Goal: Task Accomplishment & Management: Manage account settings

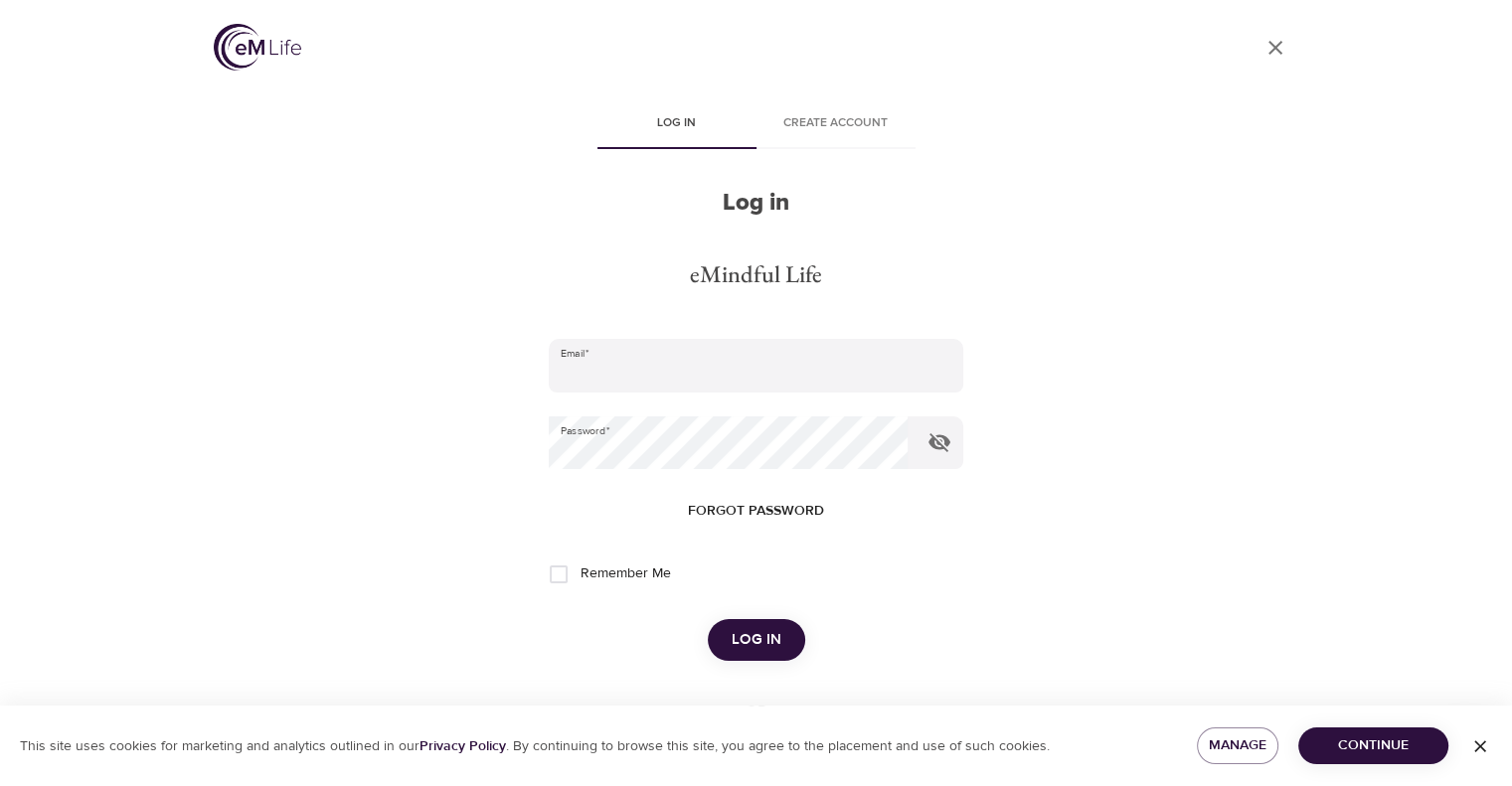
type input "[EMAIL_ADDRESS][DOMAIN_NAME]"
click at [763, 643] on span "Log in" at bounding box center [756, 640] width 50 height 26
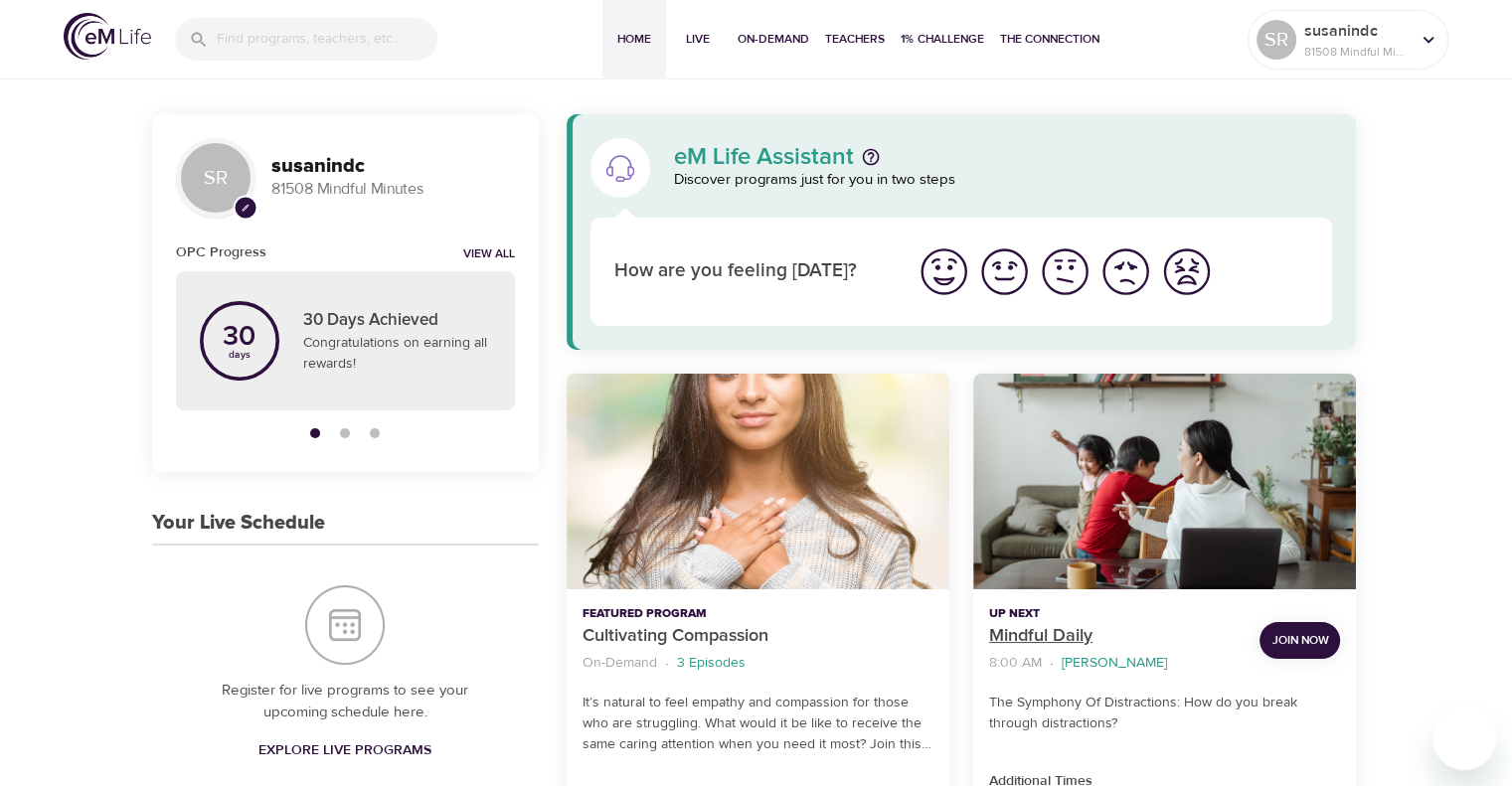
click at [1048, 637] on p "Mindful Daily" at bounding box center [1117, 636] width 255 height 27
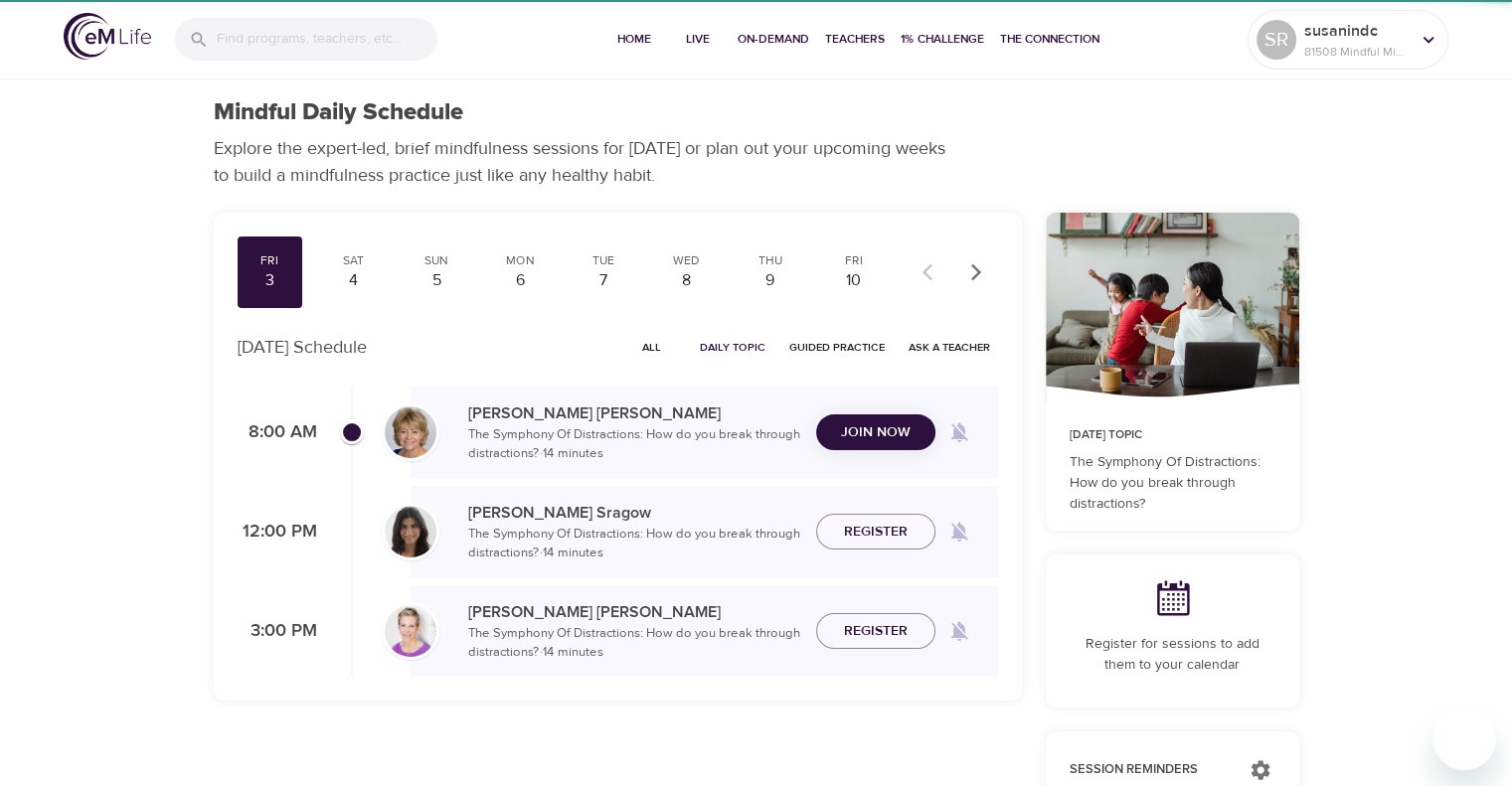
checkbox input "true"
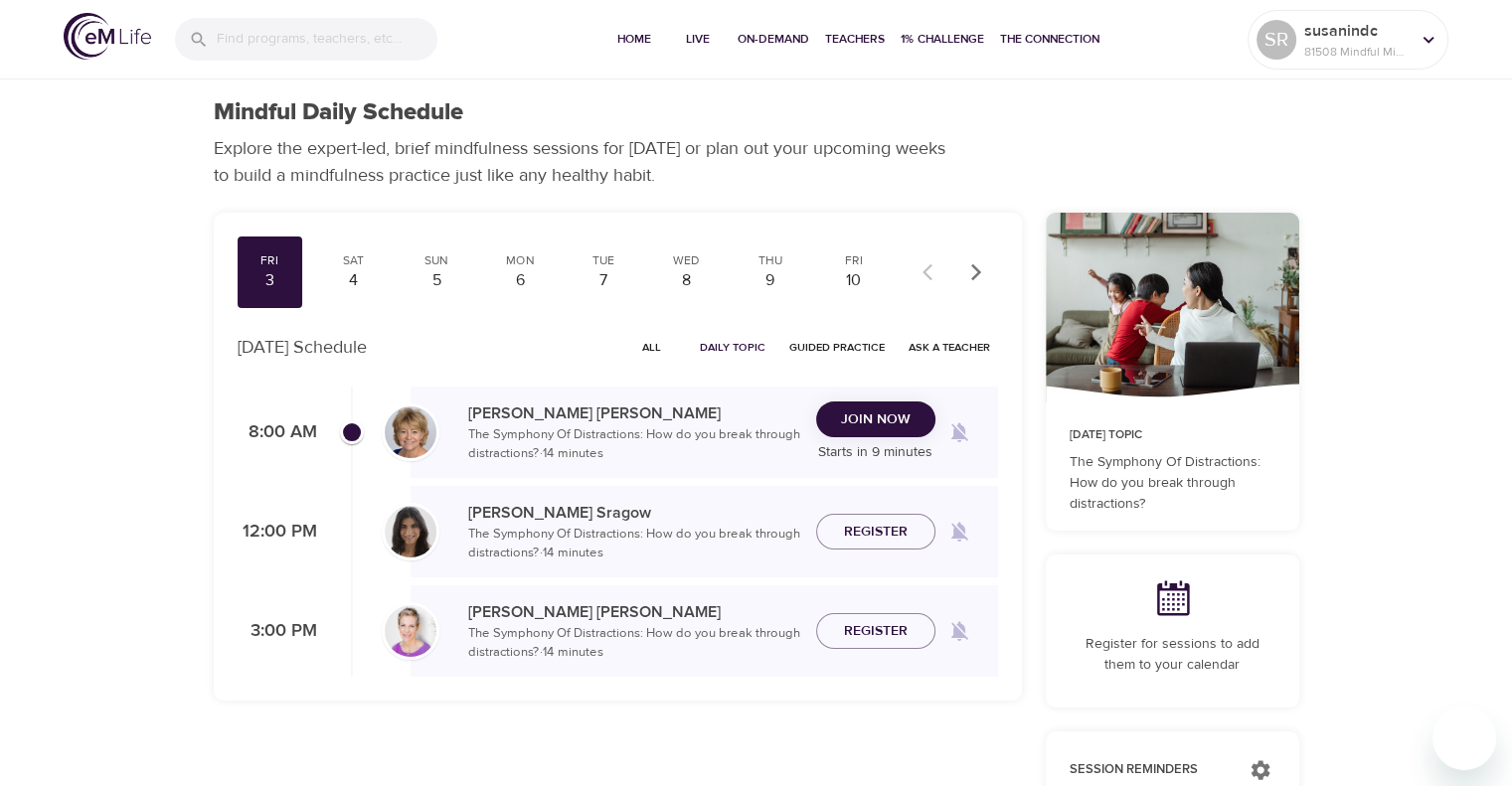
click at [835, 411] on span "Join Now" at bounding box center [876, 419] width 88 height 25
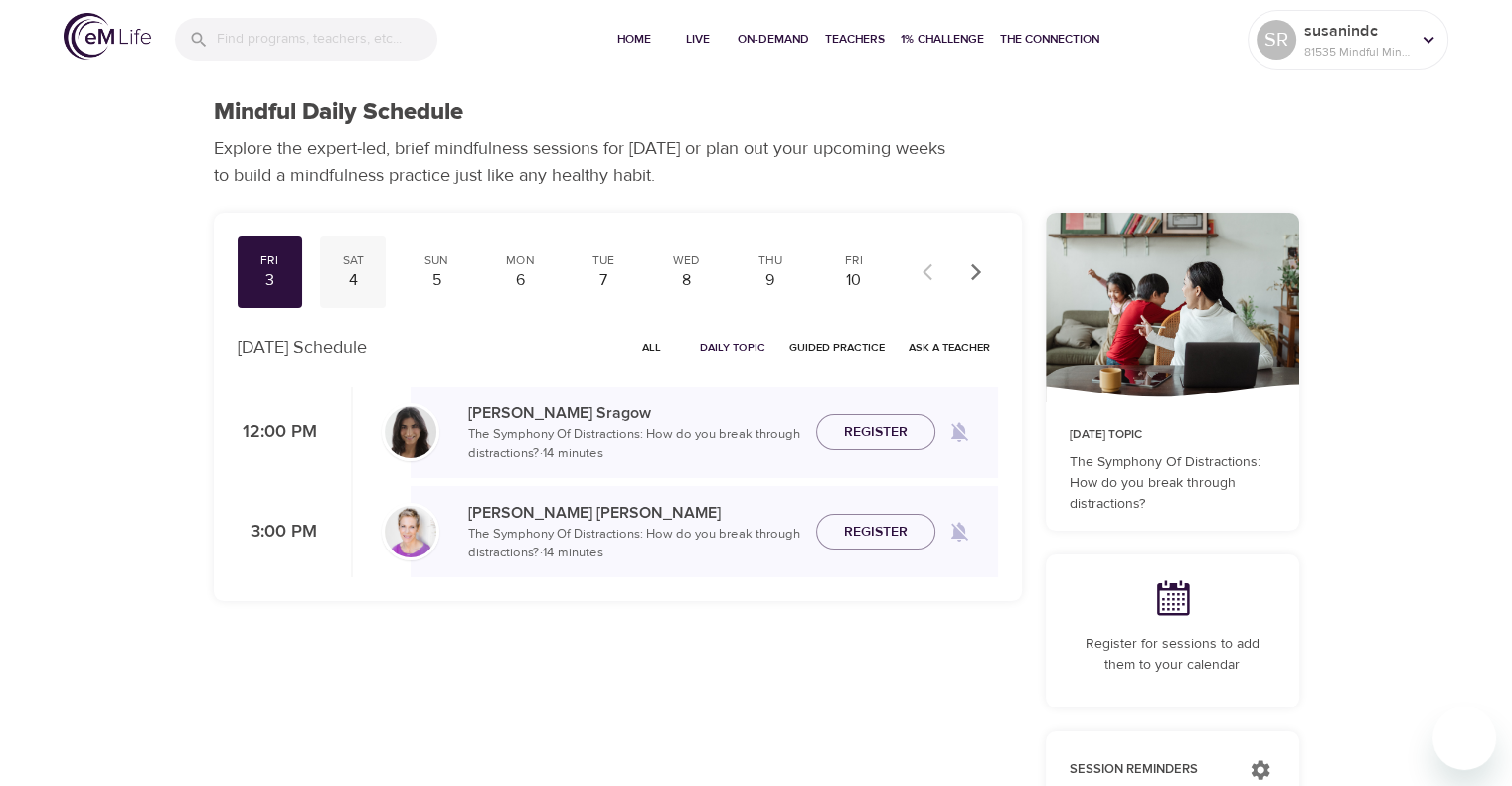
click at [349, 271] on div "4" at bounding box center [353, 281] width 50 height 23
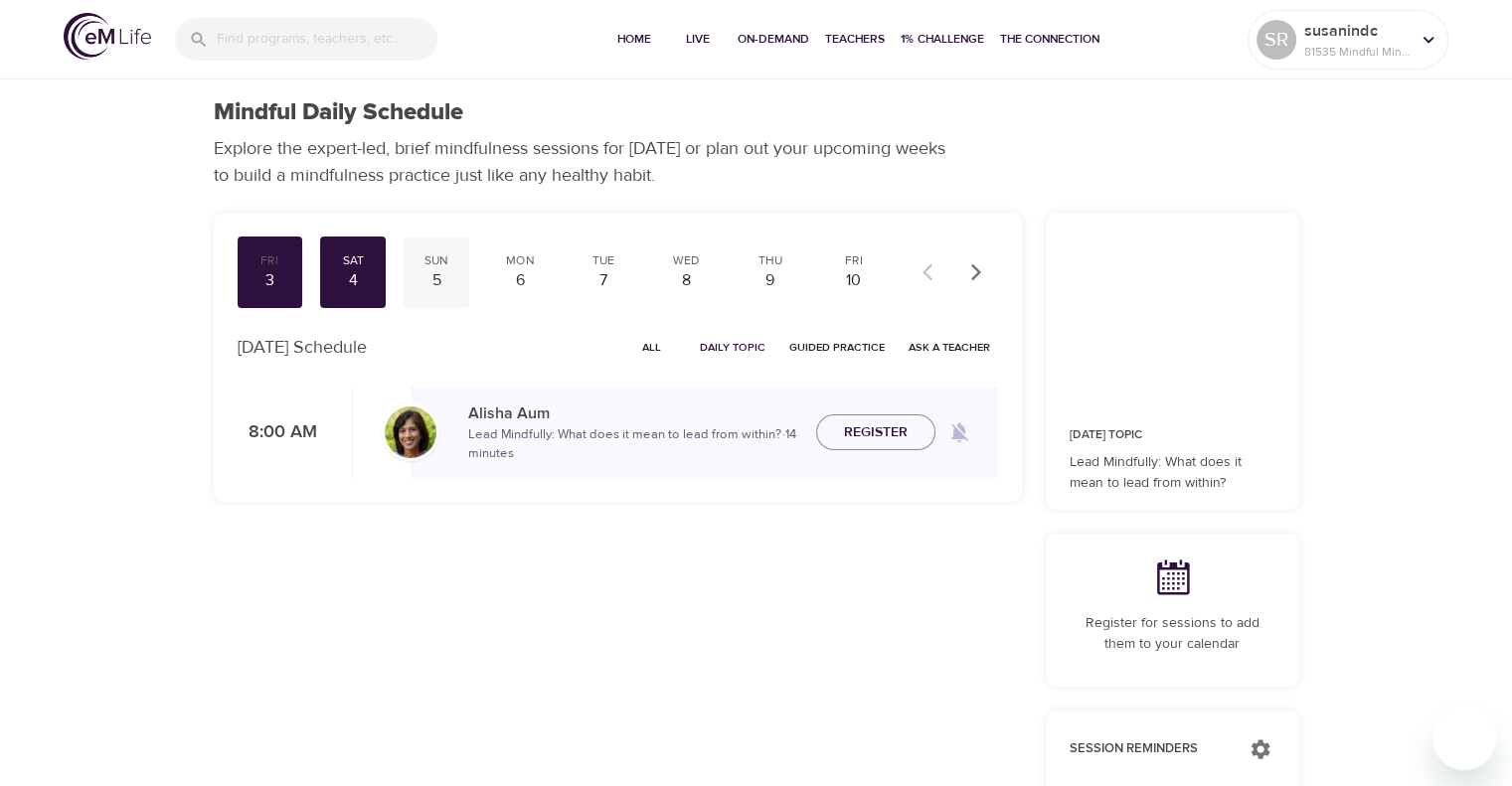
click at [431, 264] on div "Sun" at bounding box center [436, 261] width 50 height 17
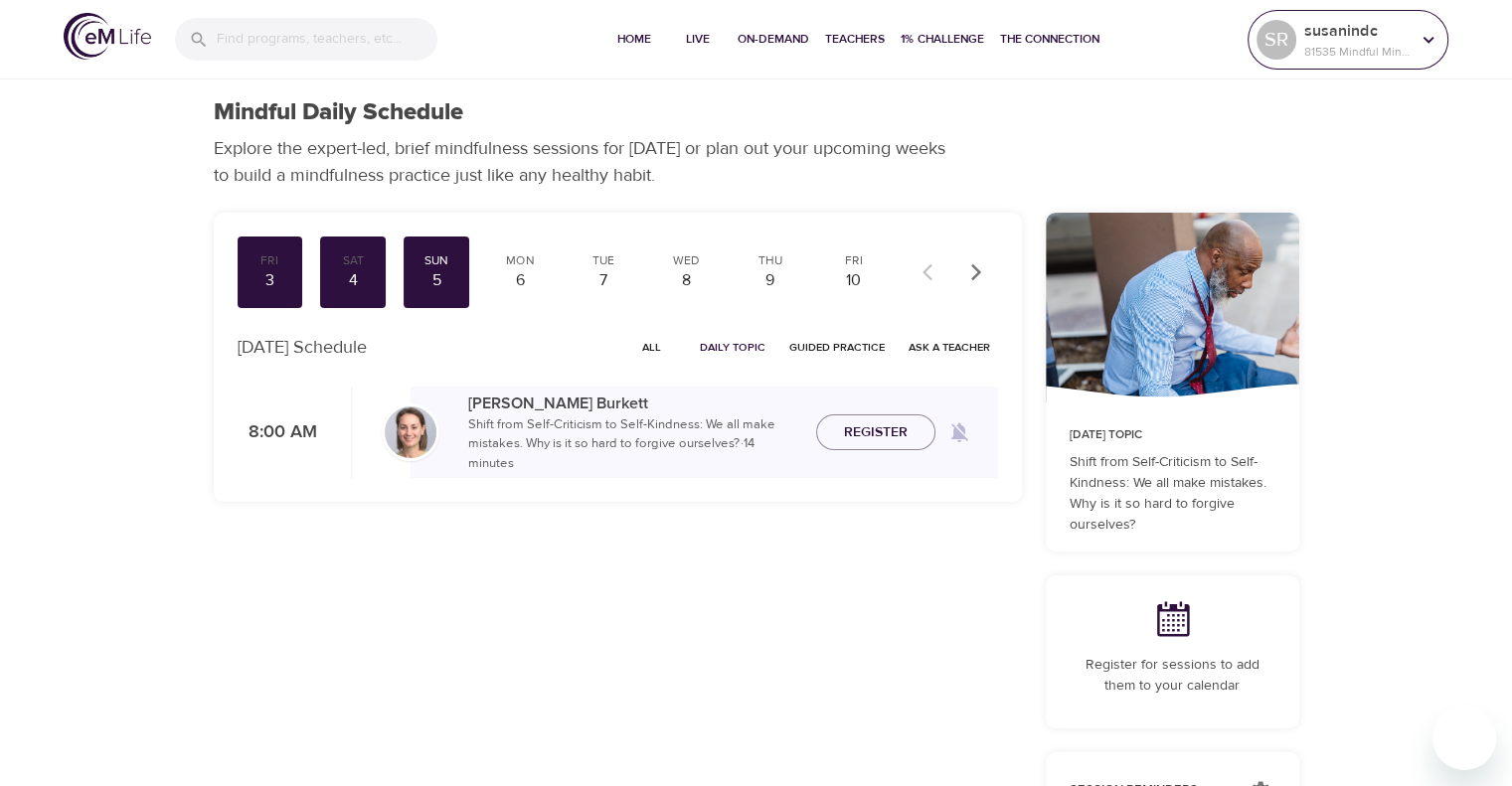
click at [1436, 35] on icon at bounding box center [1428, 40] width 22 height 22
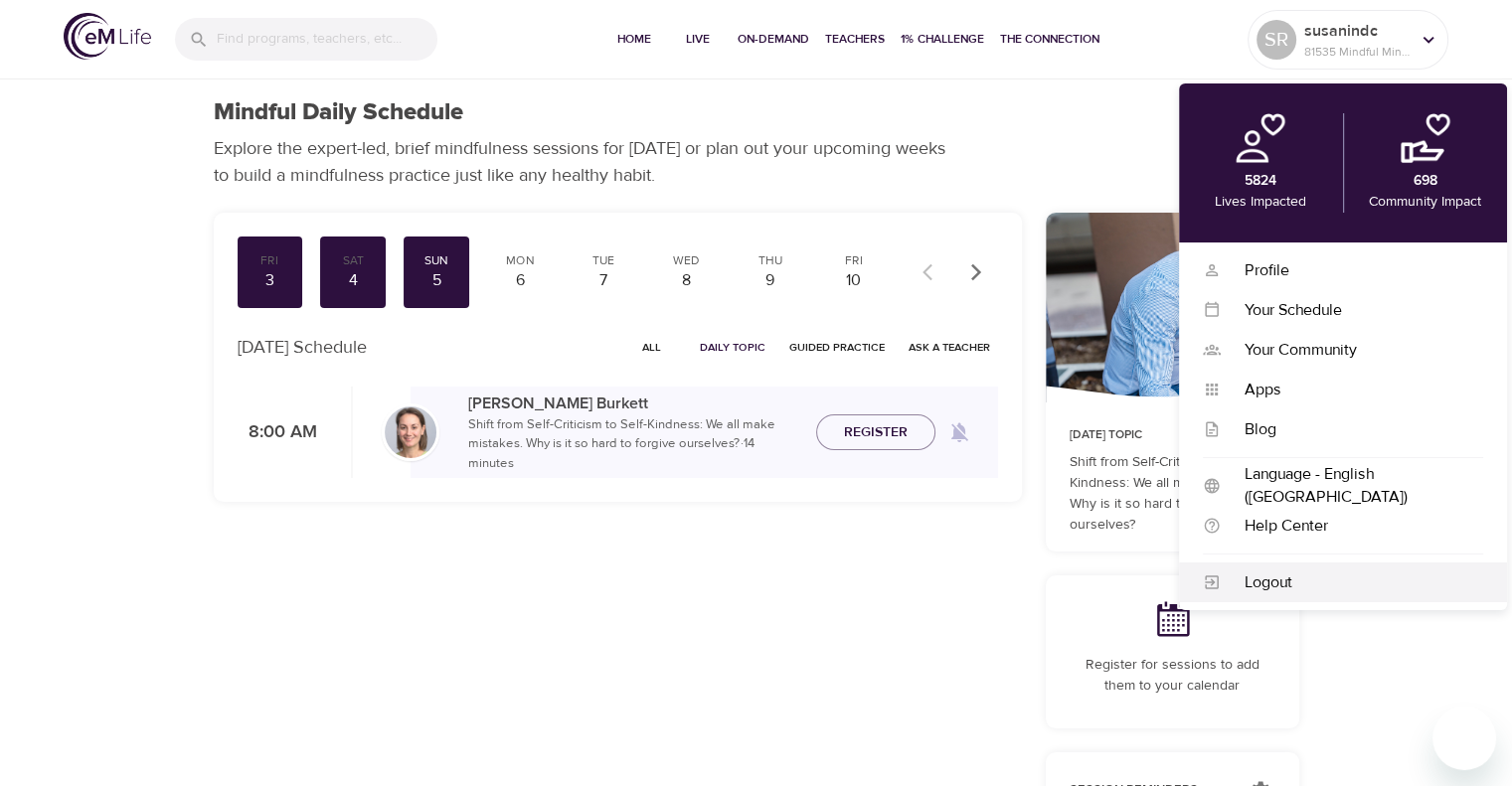
click at [1248, 595] on div "Logout" at bounding box center [1343, 582] width 328 height 40
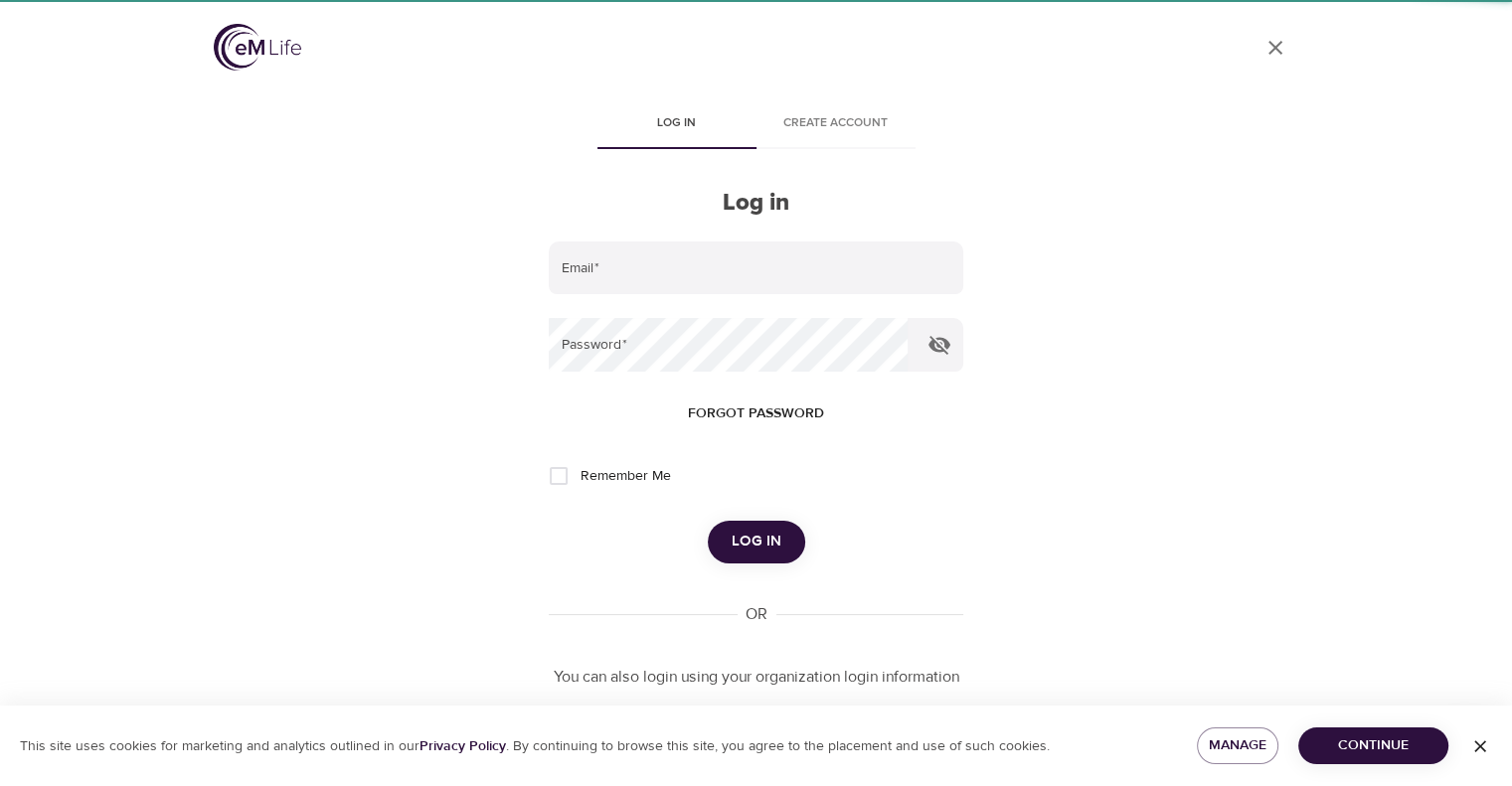
type input "[EMAIL_ADDRESS][DOMAIN_NAME]"
